Goal: Task Accomplishment & Management: Complete application form

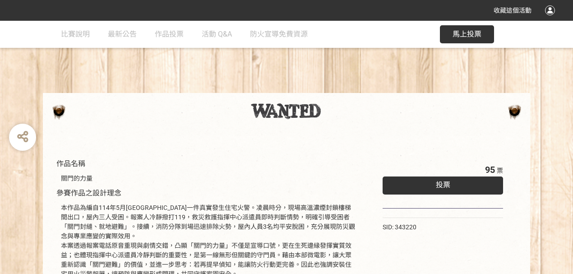
click at [467, 42] on button "馬上投票" at bounding box center [467, 34] width 54 height 18
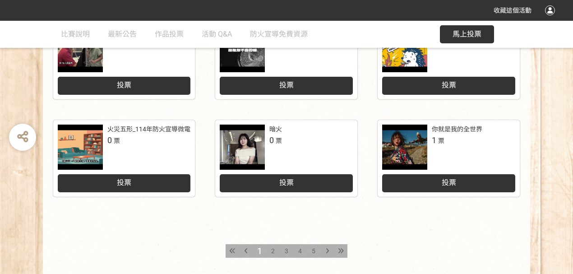
scroll to position [481, 0]
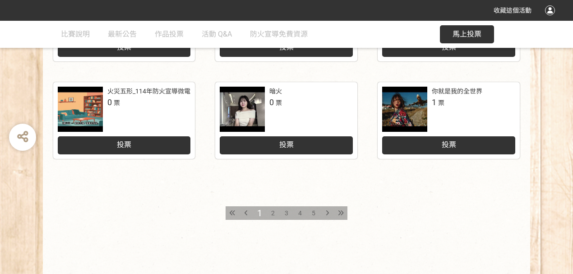
click at [272, 209] on span "2" at bounding box center [273, 212] width 4 height 7
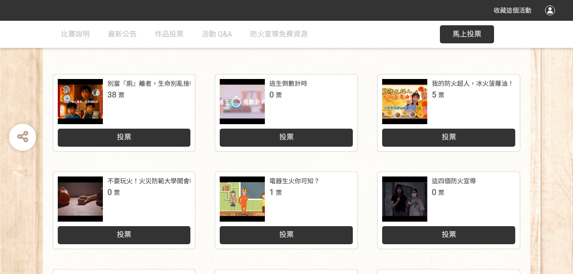
scroll to position [241, 0]
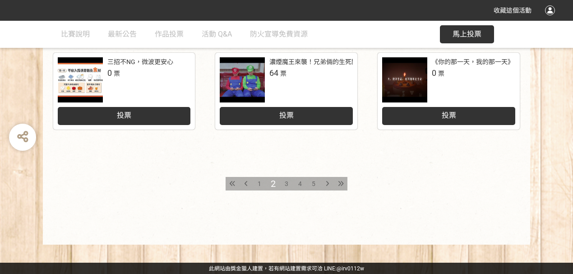
click at [287, 183] on span "3" at bounding box center [287, 183] width 4 height 7
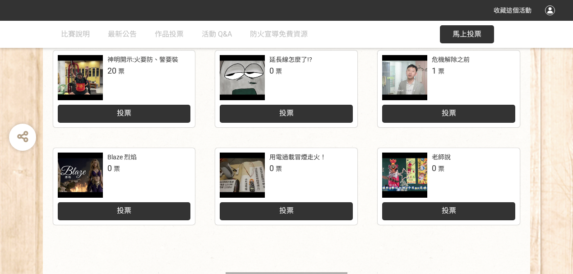
scroll to position [511, 0]
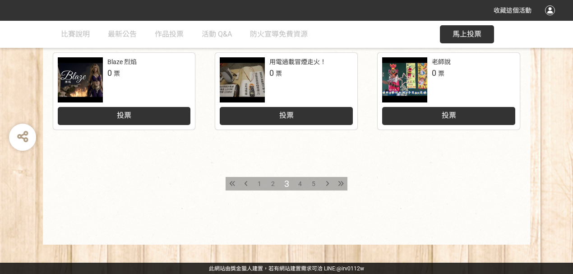
click at [299, 182] on span "4" at bounding box center [300, 183] width 4 height 7
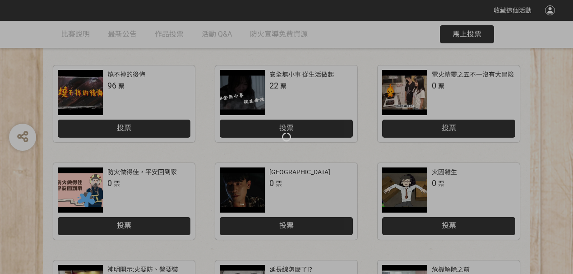
scroll to position [181, 0]
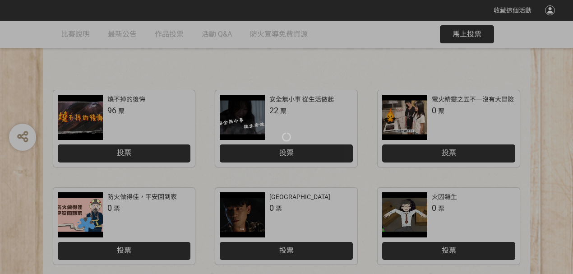
click at [460, 30] on div at bounding box center [286, 137] width 573 height 274
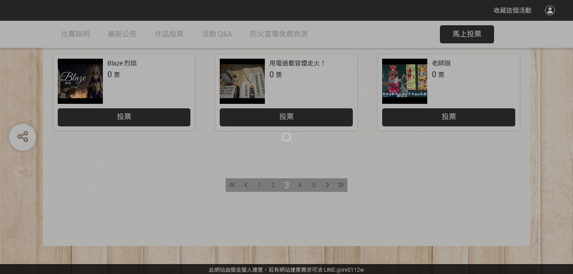
scroll to position [511, 0]
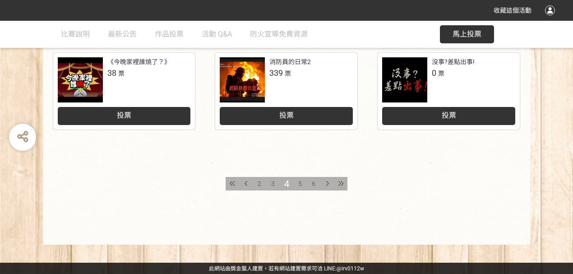
click at [299, 183] on span "5" at bounding box center [300, 183] width 4 height 7
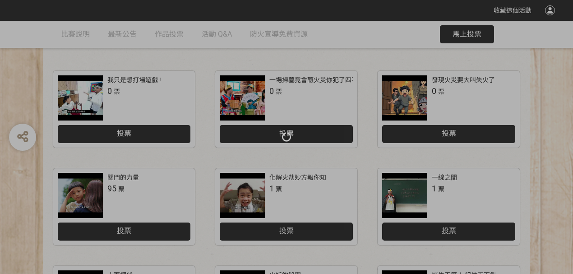
scroll to position [210, 0]
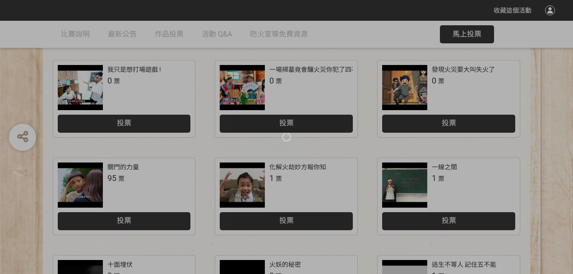
click at [130, 221] on div at bounding box center [286, 137] width 573 height 274
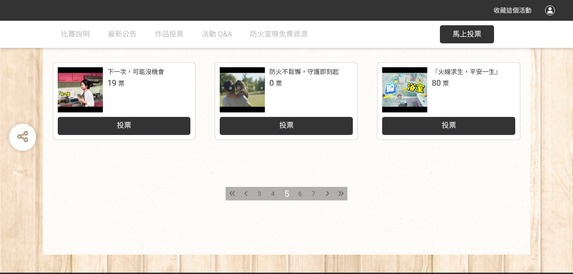
scroll to position [511, 0]
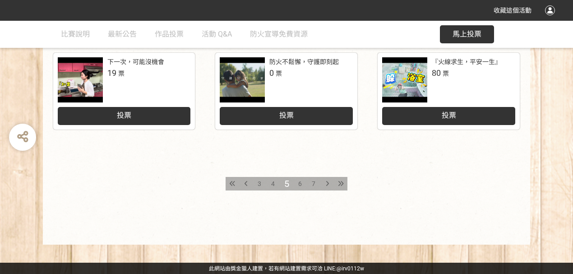
click at [274, 184] on span "4" at bounding box center [273, 183] width 4 height 7
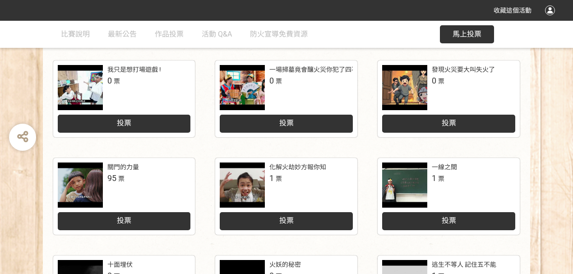
scroll to position [241, 0]
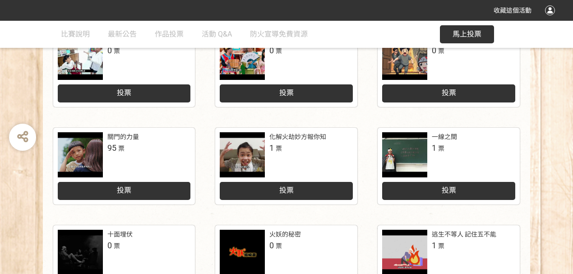
click at [129, 187] on span "投票" at bounding box center [124, 190] width 14 height 9
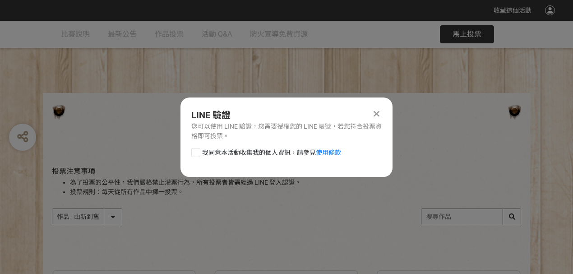
click at [233, 157] on span "我同意本活動收集我的個人資訊，請參見 使用條款" at bounding box center [271, 152] width 139 height 9
click at [198, 155] on input "我同意本活動收集我的個人資訊，請參見 使用條款" at bounding box center [195, 152] width 6 height 6
checkbox input "false"
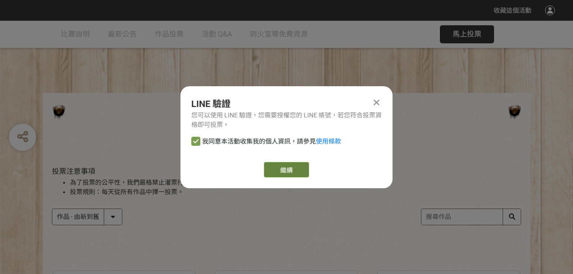
click at [288, 169] on link "繼續" at bounding box center [286, 169] width 45 height 15
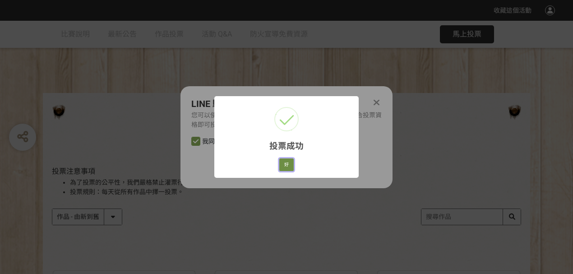
click at [285, 167] on button "好" at bounding box center [286, 164] width 14 height 13
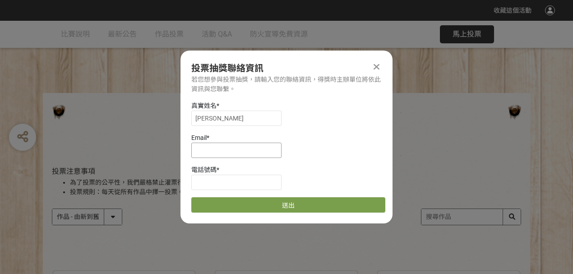
click at [230, 144] on input at bounding box center [236, 150] width 90 height 15
click at [196, 118] on input "[PERSON_NAME]" at bounding box center [236, 118] width 90 height 15
type input "[PERSON_NAME]"
type input "[EMAIL_ADDRESS][DOMAIN_NAME]"
type input "0911700553"
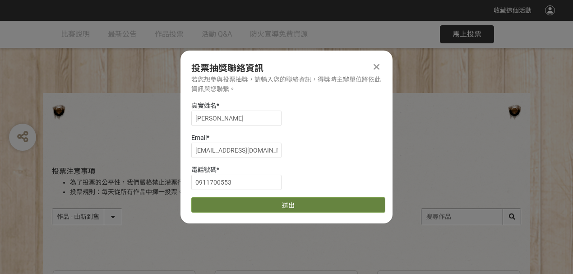
click at [278, 204] on button "送出" at bounding box center [288, 204] width 194 height 15
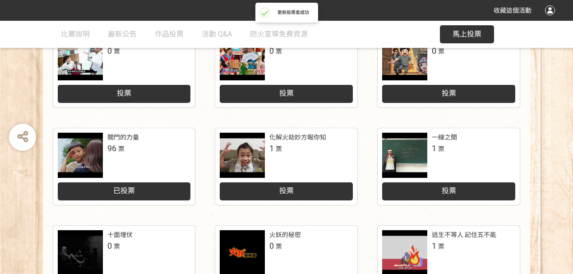
scroll to position [241, 0]
